Goal: Task Accomplishment & Management: Complete application form

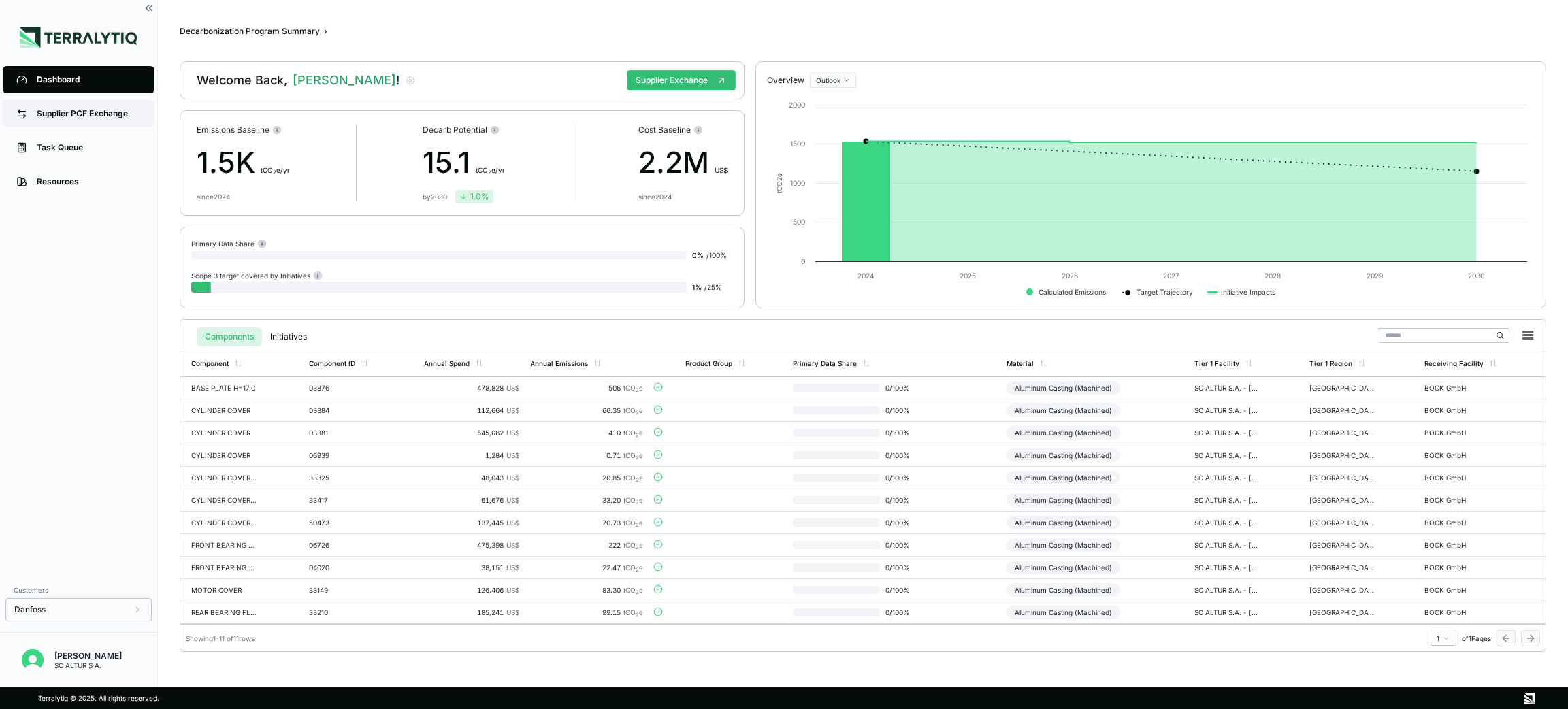
click at [106, 113] on div "Supplier PCF Exchange" at bounding box center [89, 113] width 104 height 11
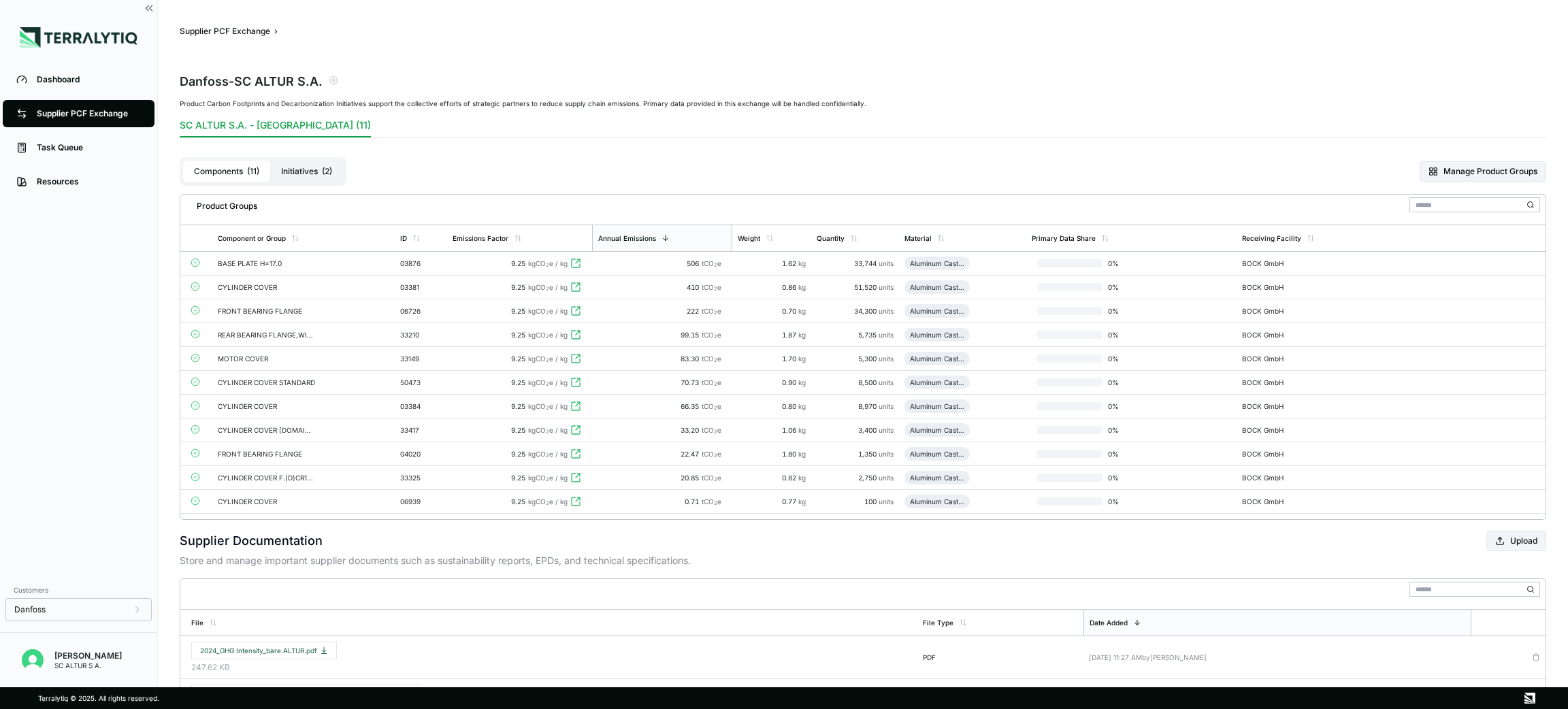
click at [248, 262] on div "BASE PLATE H=17.0" at bounding box center [266, 262] width 98 height 8
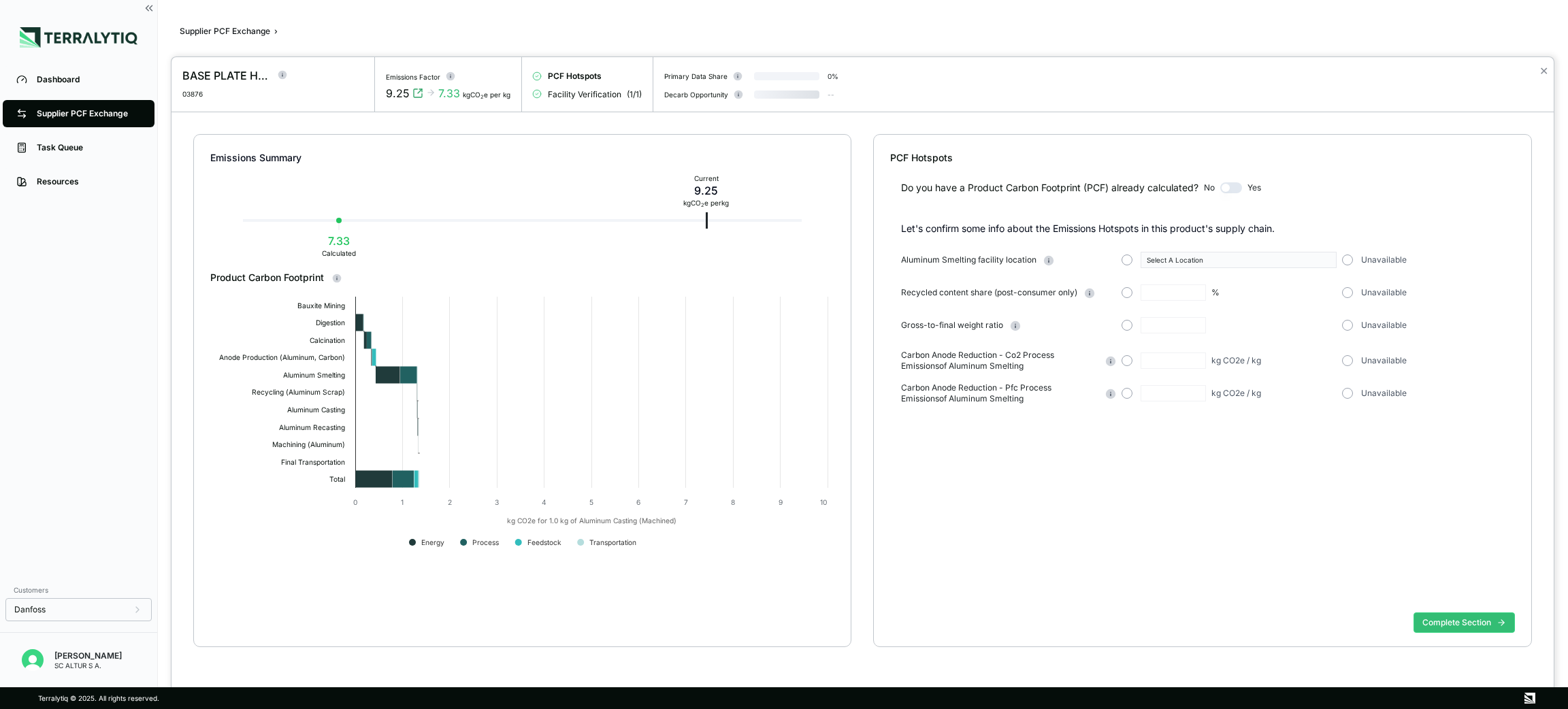
type input "**"
type input "****"
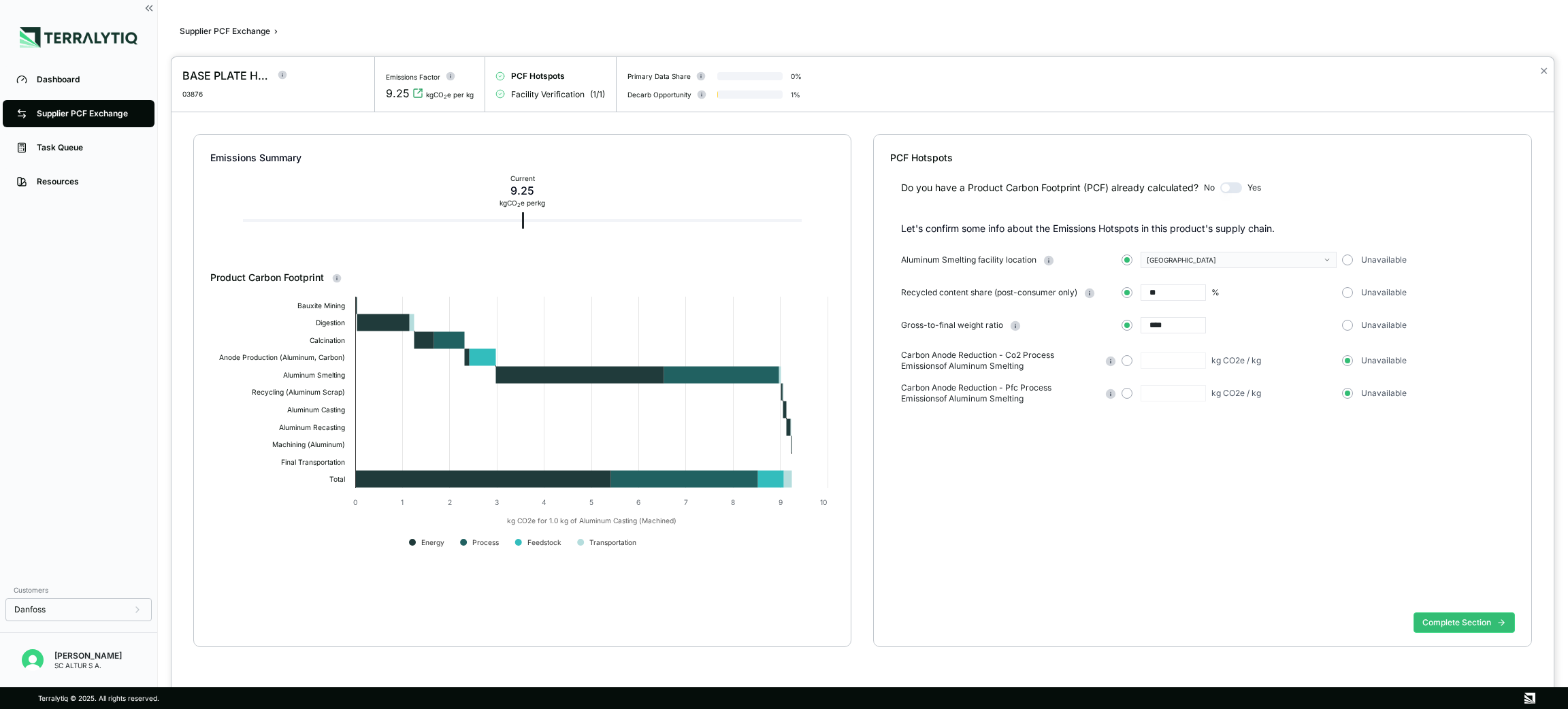
click at [305, 85] on div at bounding box center [325, 83] width 76 height 31
click at [1465, 616] on button "Complete Section" at bounding box center [1465, 623] width 101 height 21
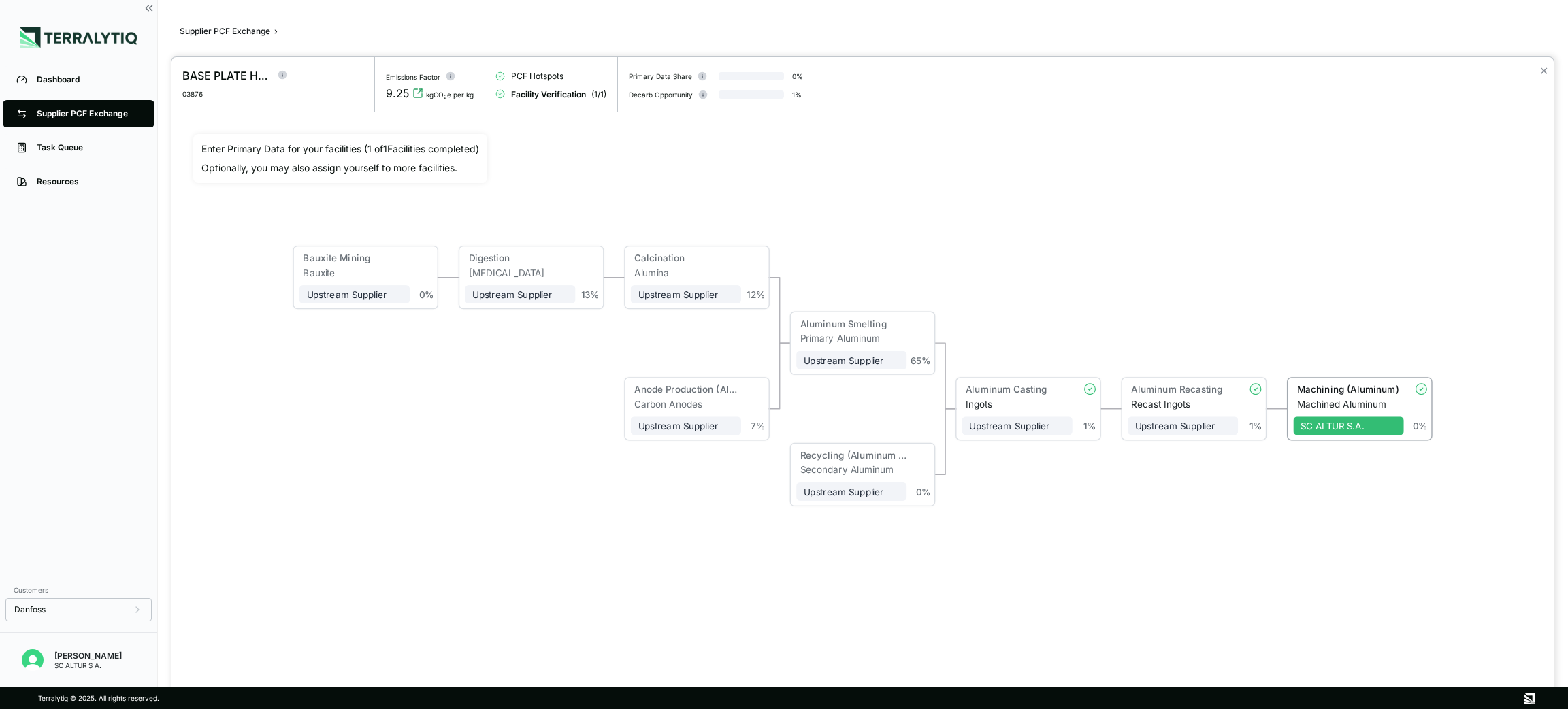
click at [88, 114] on div at bounding box center [784, 354] width 1568 height 709
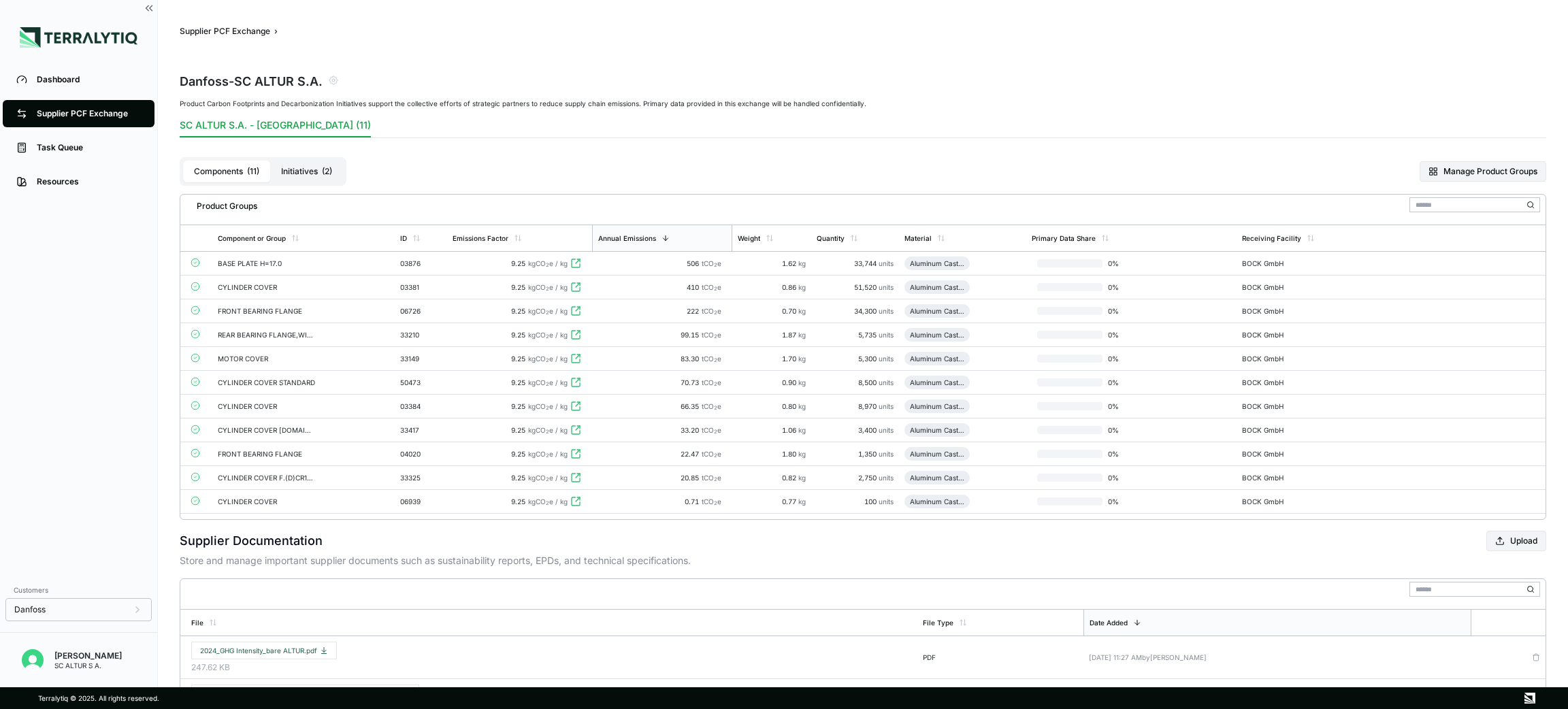
click at [318, 174] on button "Initiatives ( 2 )" at bounding box center [307, 171] width 73 height 22
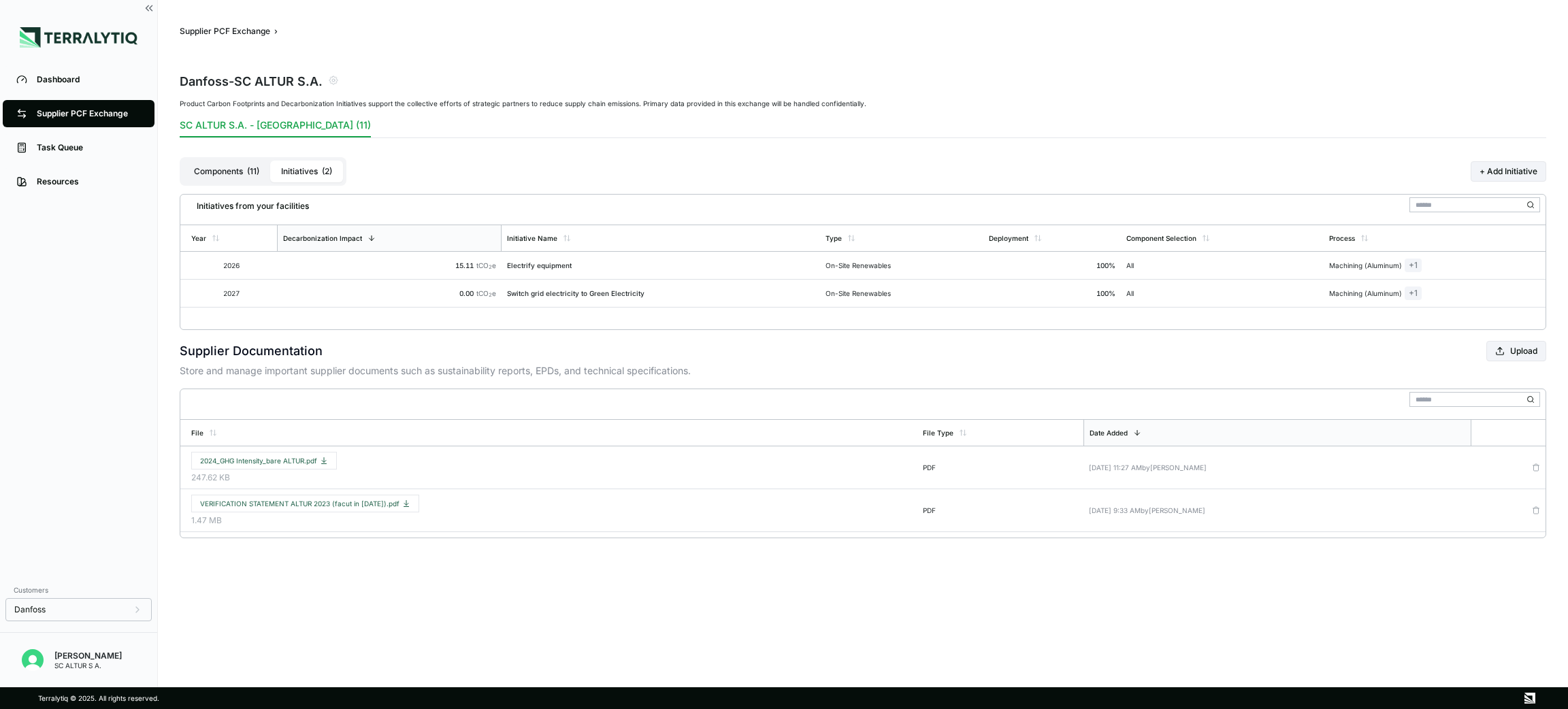
click at [243, 162] on button "Components ( 11 )" at bounding box center [227, 171] width 87 height 22
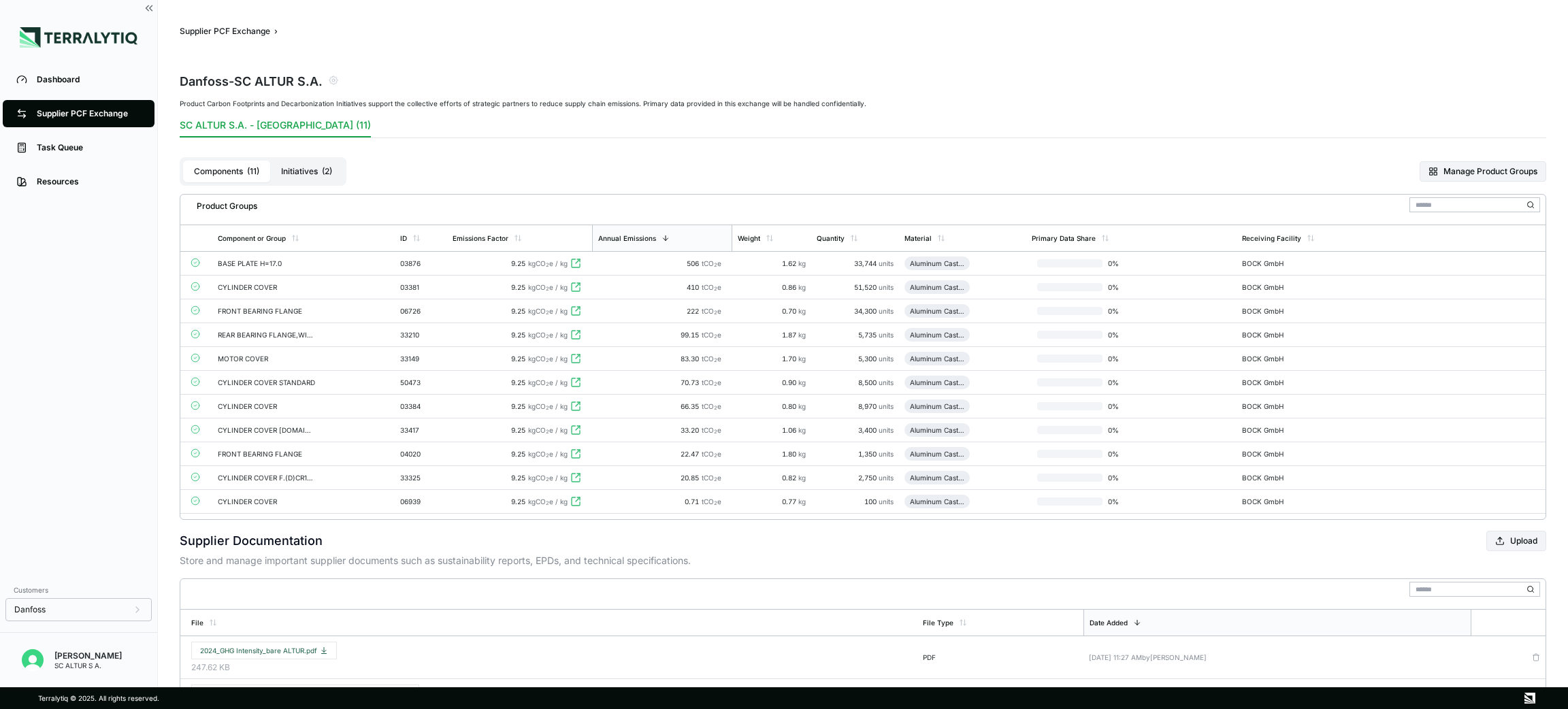
click at [88, 116] on div "Supplier PCF Exchange" at bounding box center [89, 113] width 104 height 11
click at [235, 263] on div "BASE PLATE H=17.0" at bounding box center [266, 262] width 98 height 8
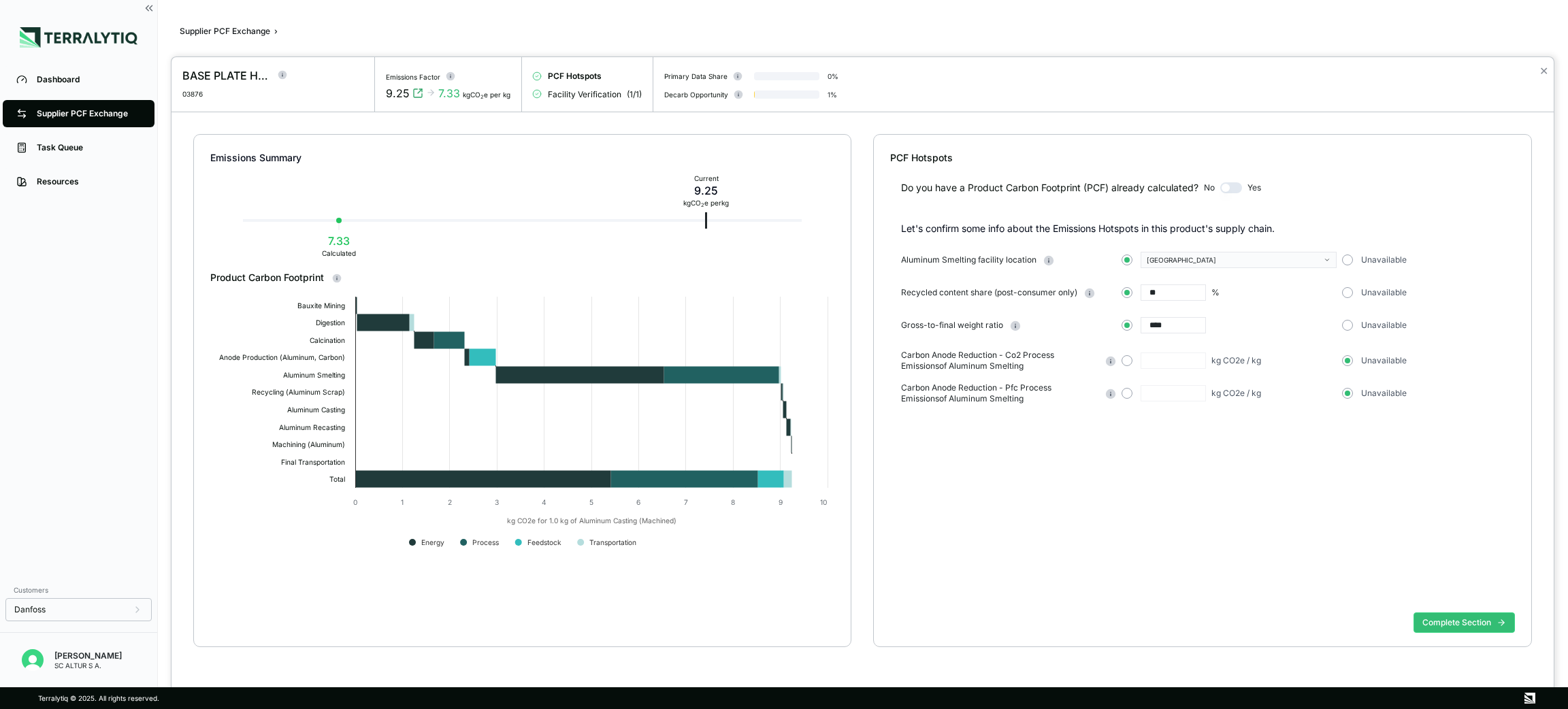
click at [54, 110] on div at bounding box center [784, 354] width 1568 height 709
